Goal: Check status

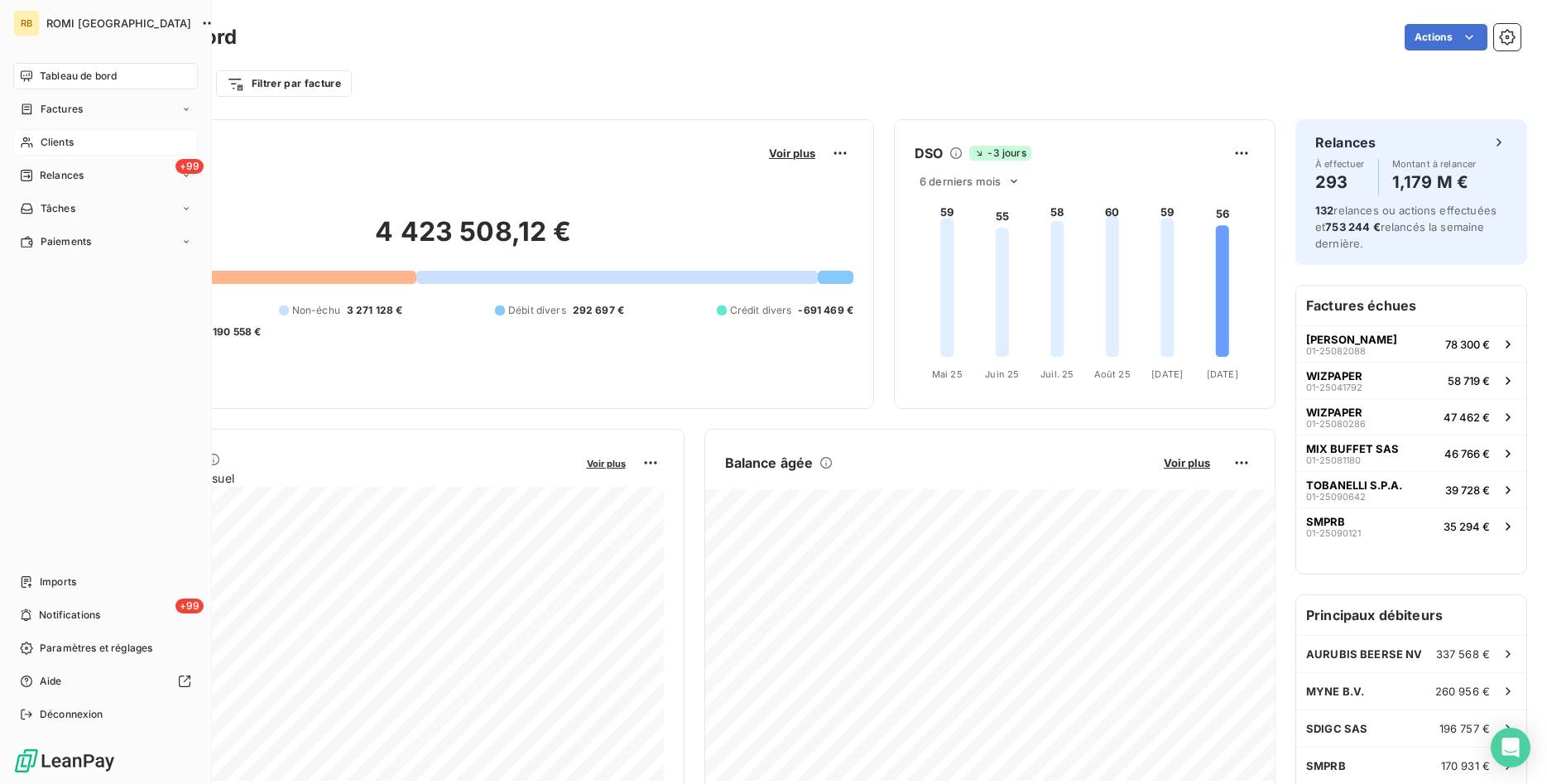
click at [60, 140] on span "Clients" at bounding box center [57, 141] width 33 height 14
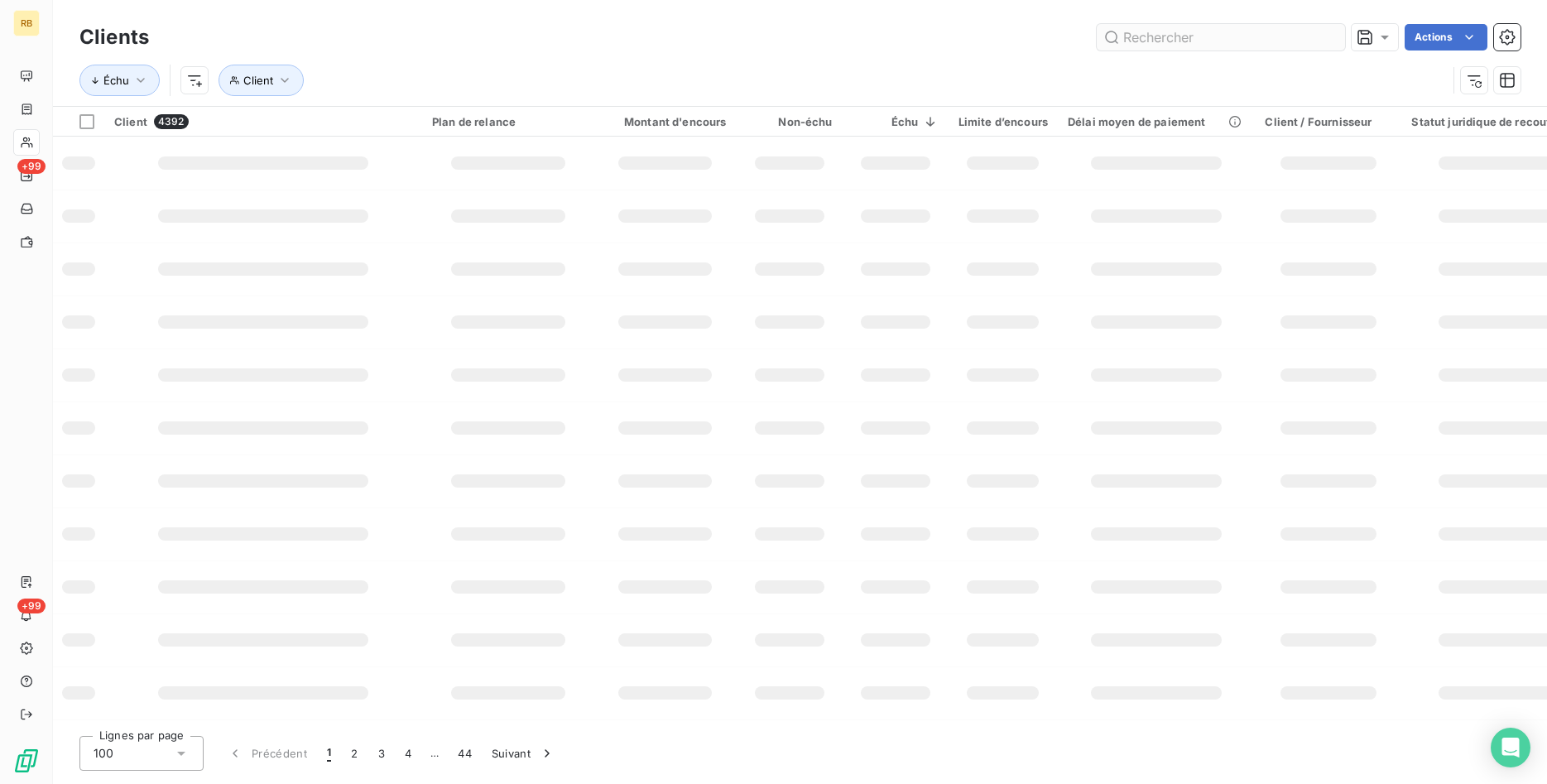
click at [1171, 32] on input "text" at bounding box center [1221, 37] width 249 height 26
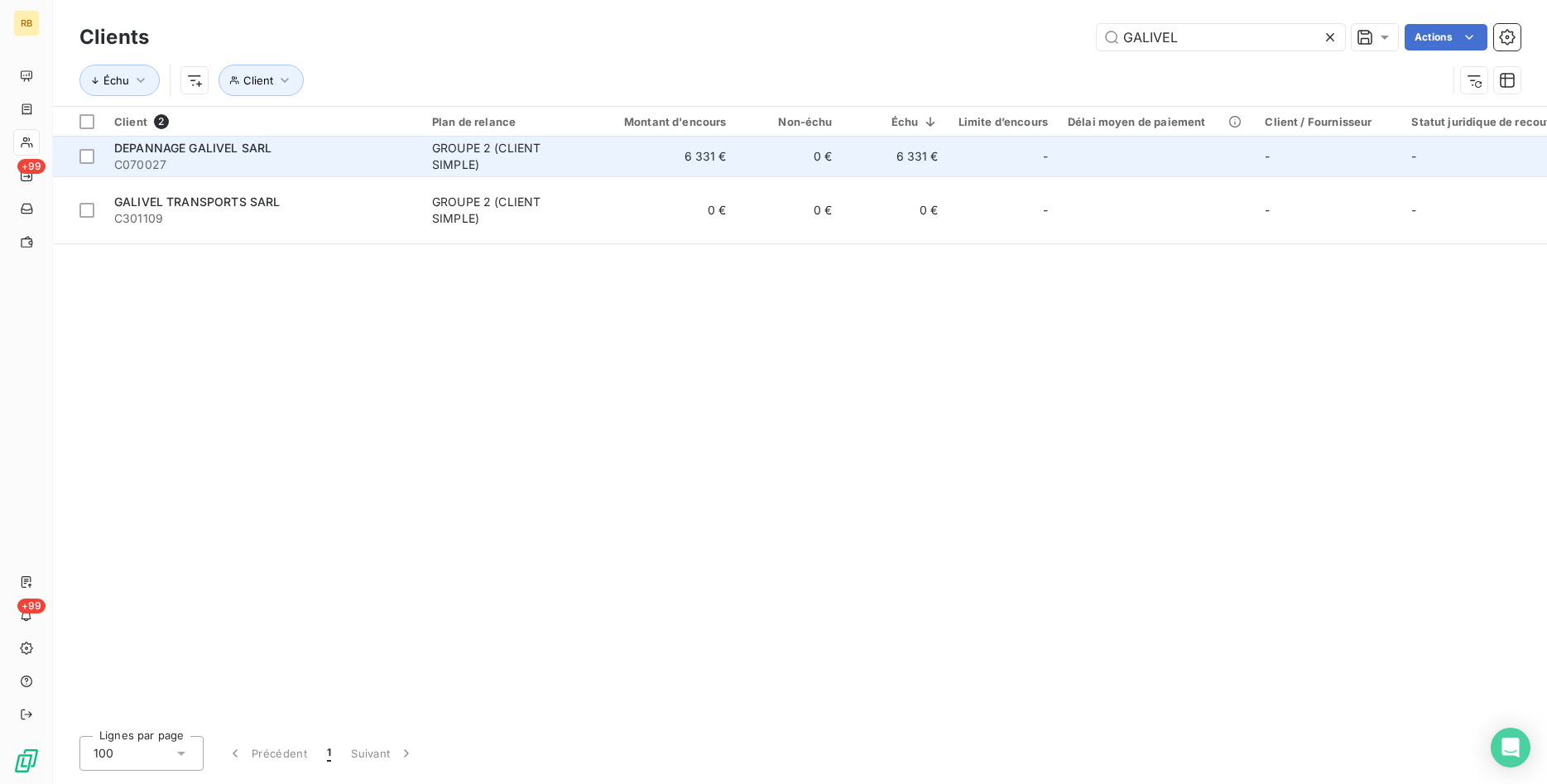
type input "GALIVEL"
click at [805, 154] on td "0 €" at bounding box center [789, 156] width 106 height 40
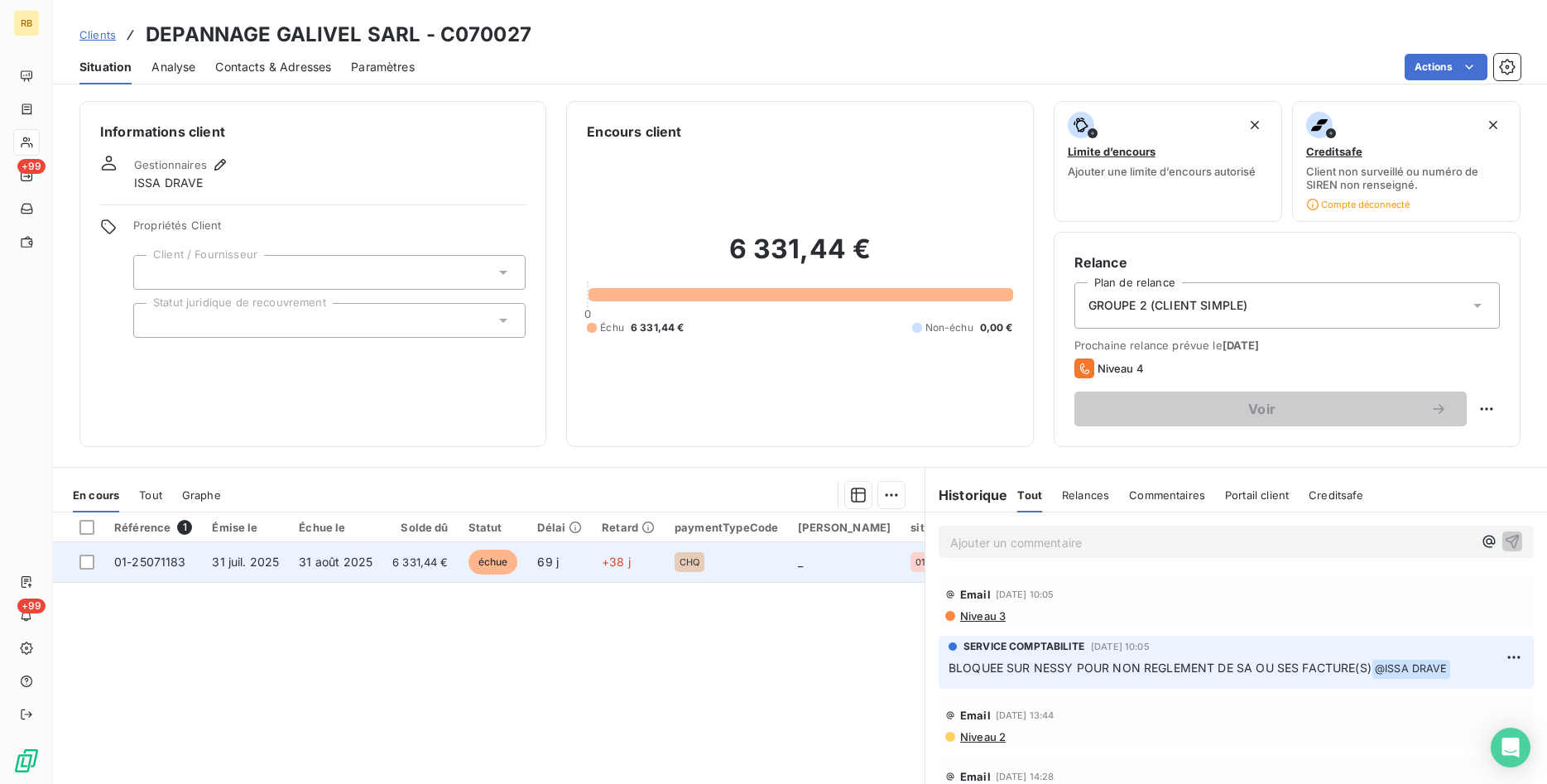
click at [415, 562] on span "6 331,44 €" at bounding box center [421, 561] width 56 height 16
